Goal: Check status

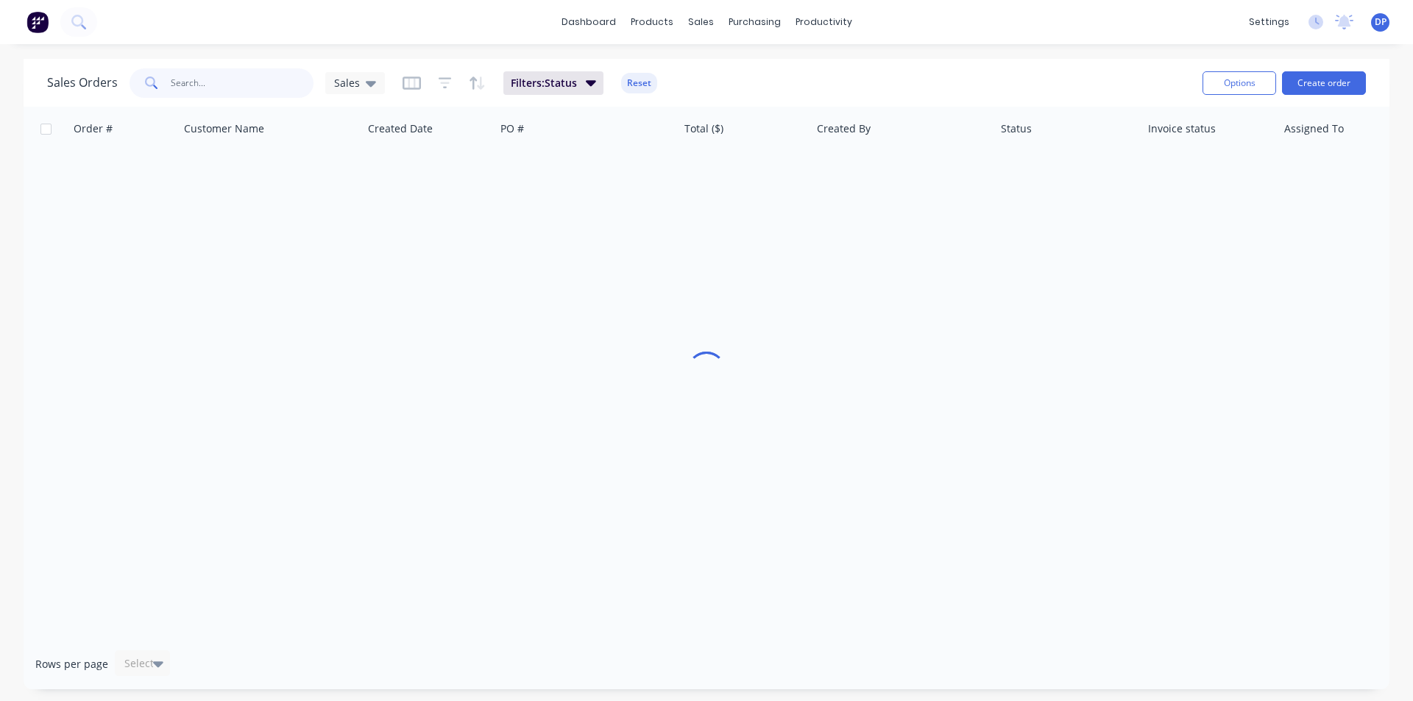
click at [206, 81] on input "text" at bounding box center [243, 82] width 144 height 29
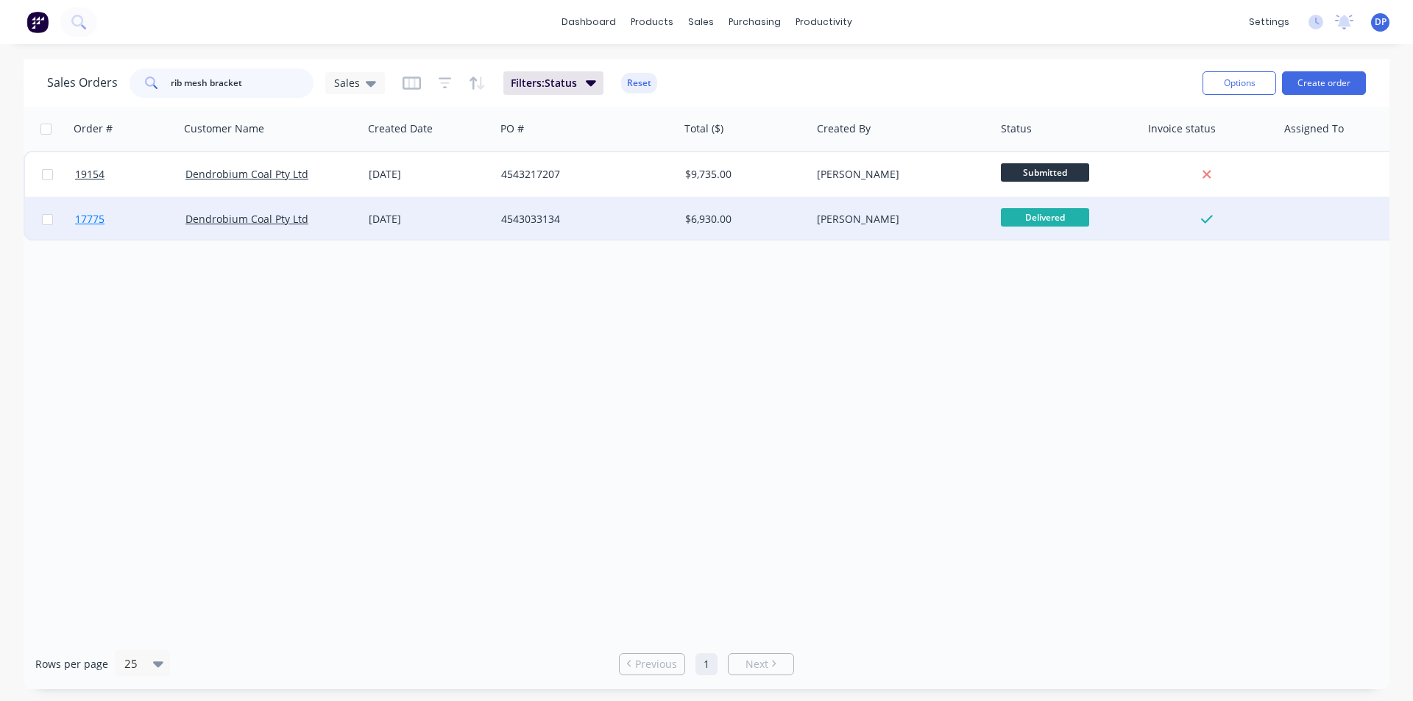
type input "rib mesh bracket"
click at [103, 227] on link "17775" at bounding box center [130, 219] width 110 height 44
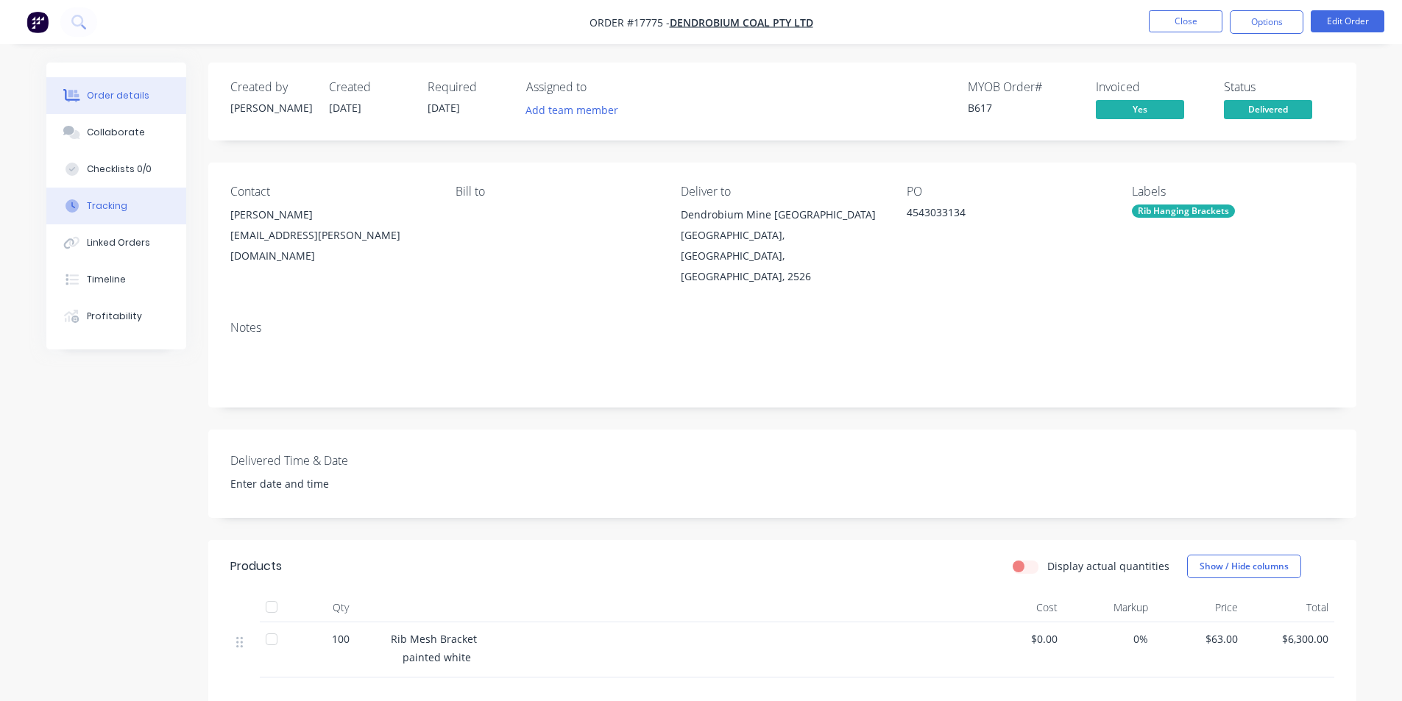
click at [115, 202] on div "Tracking" at bounding box center [107, 205] width 40 height 13
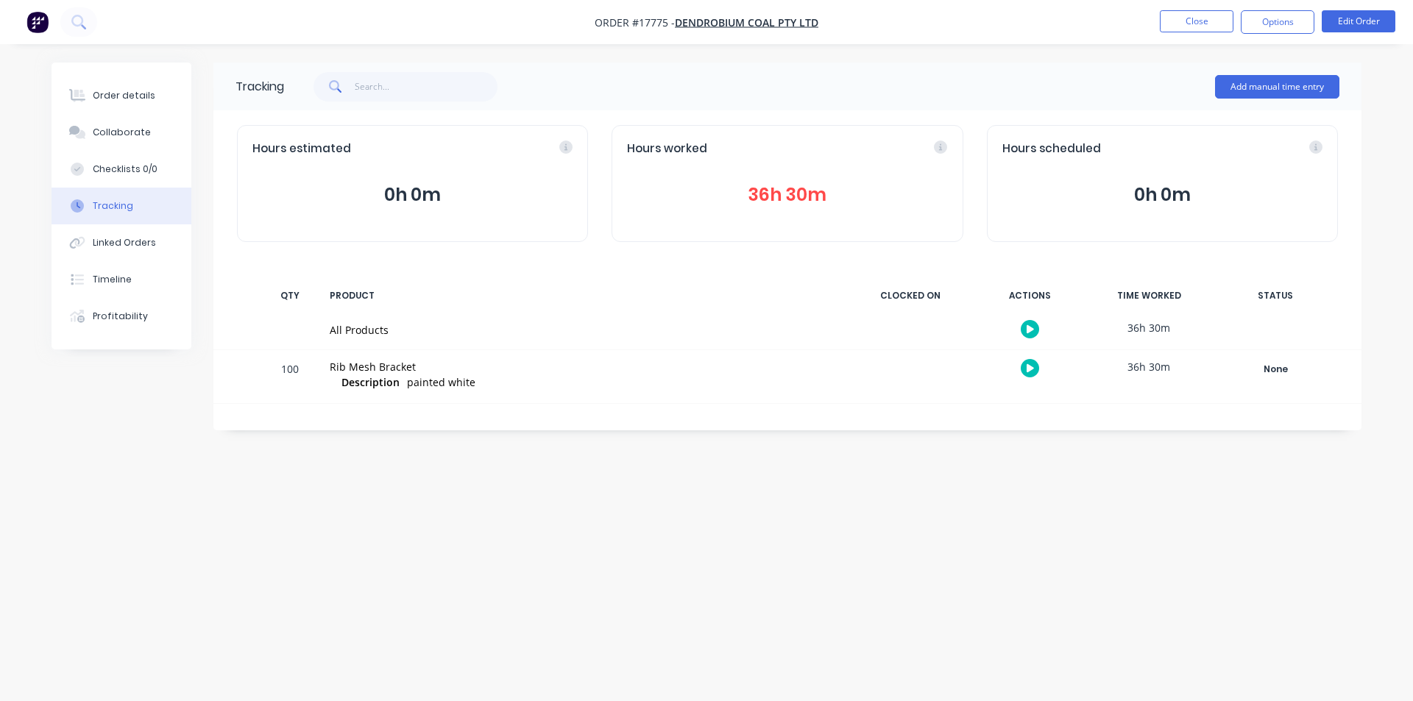
click at [777, 198] on button "36h 30m" at bounding box center [787, 195] width 320 height 28
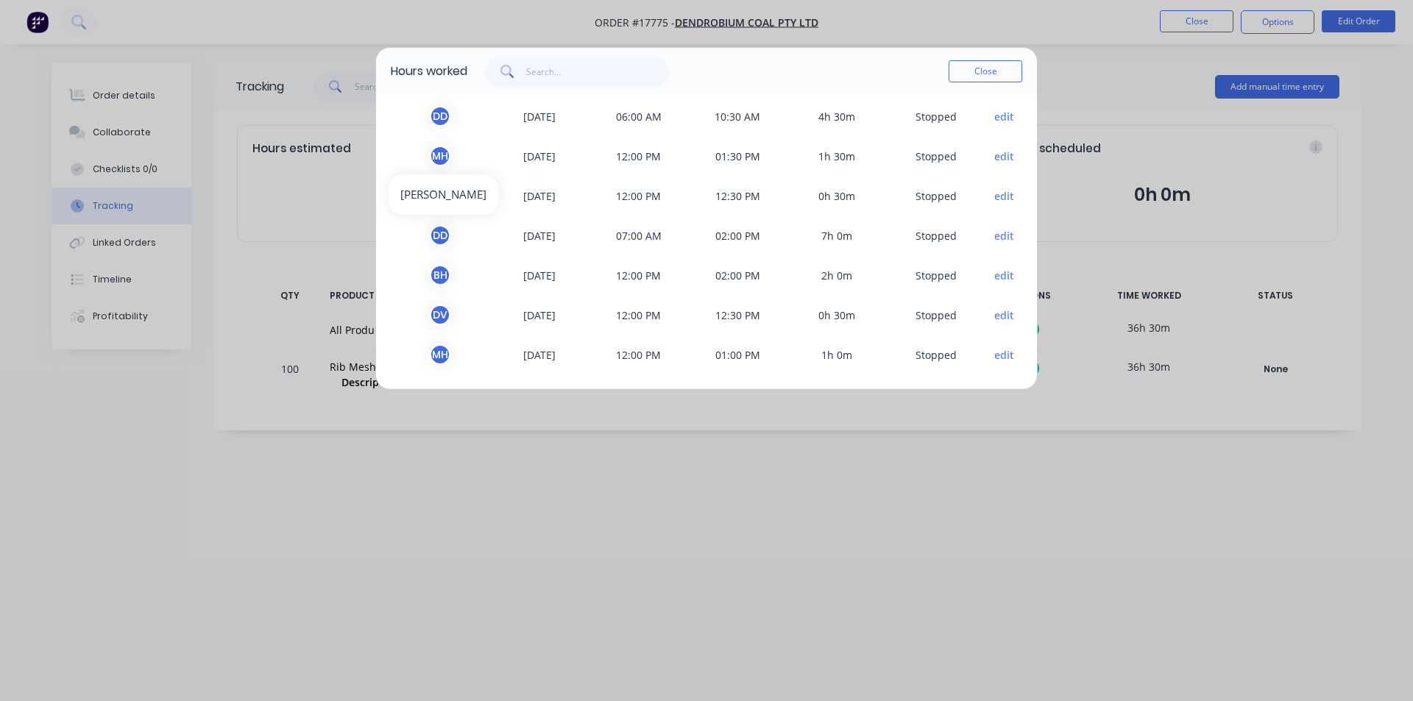
scroll to position [288, 0]
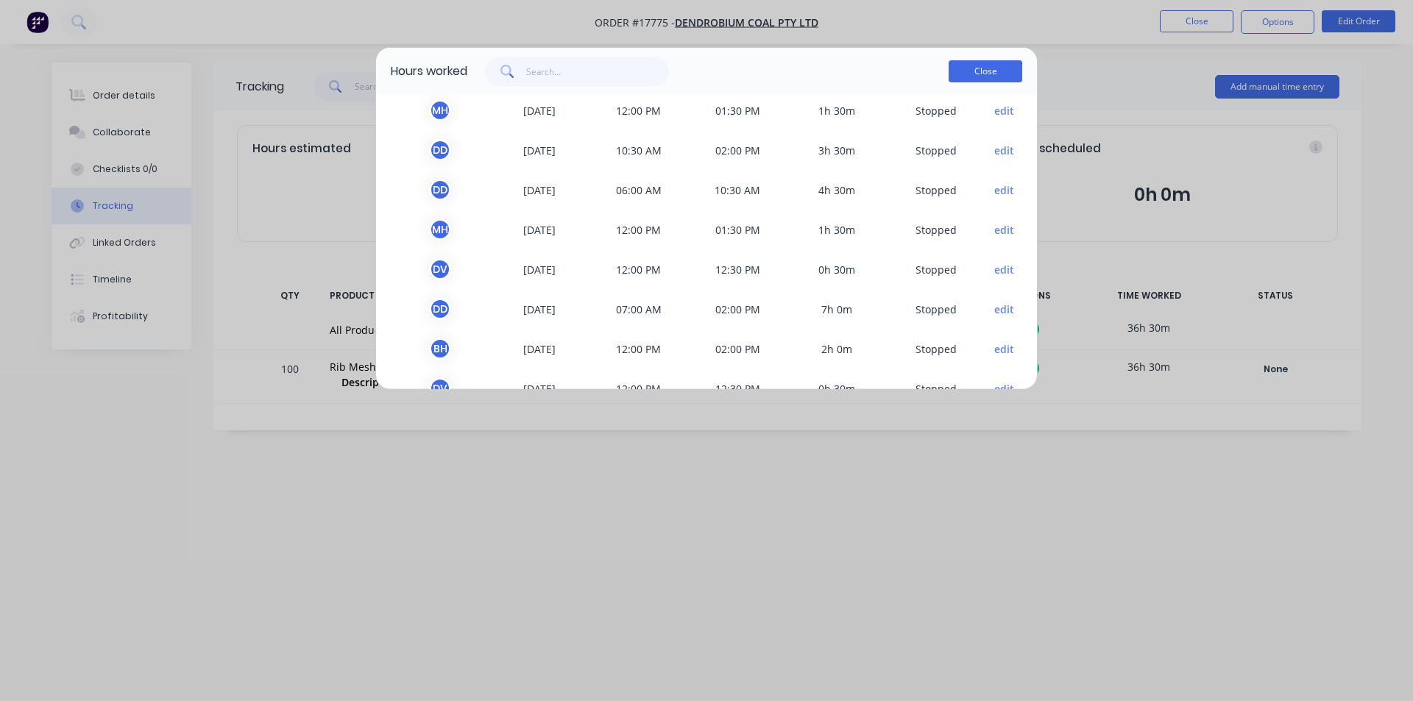
click at [990, 74] on button "Close" at bounding box center [986, 71] width 74 height 22
